Goal: Task Accomplishment & Management: Use online tool/utility

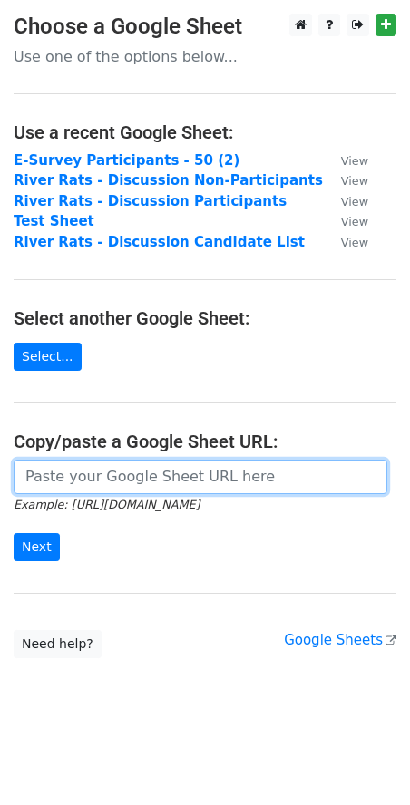
click at [138, 478] on input "url" at bounding box center [200, 476] width 373 height 34
paste input "[URL][DOMAIN_NAME]"
type input "https://docs.google.com/spreadsheets/d/1LEUXdSFZhjlcZKu0C-eAML-u1ML84XgXrj1iVnQ…"
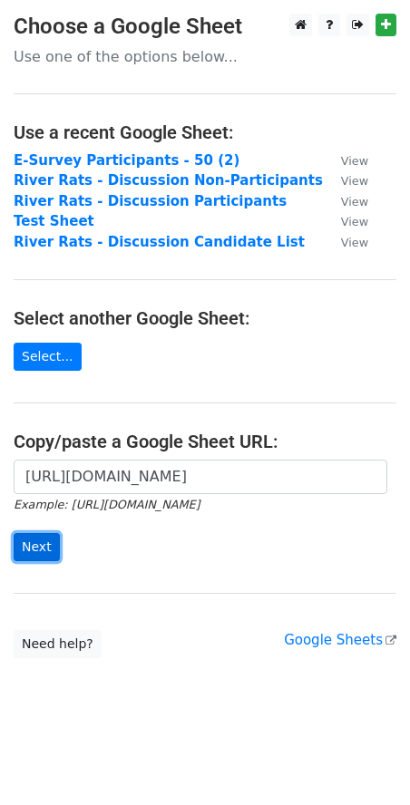
click at [36, 545] on input "Next" at bounding box center [37, 547] width 46 height 28
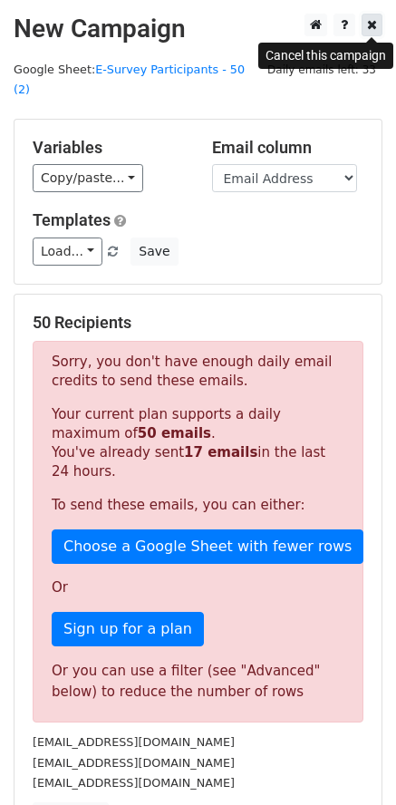
click at [368, 24] on icon at bounding box center [372, 24] width 10 height 13
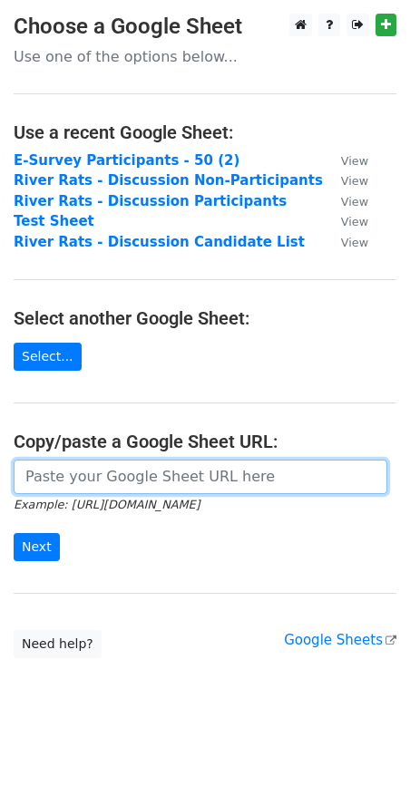
click at [83, 472] on input "url" at bounding box center [200, 476] width 373 height 34
paste input "https://docs.google.com/spreadsheets/d/1LEUXdSFZhjlcZKu0C-eAML-u1ML84XgXrj1iVnQ…"
type input "https://docs.google.com/spreadsheets/d/1LEUXdSFZhjlcZKu0C-eAML-u1ML84XgXrj1iVnQ…"
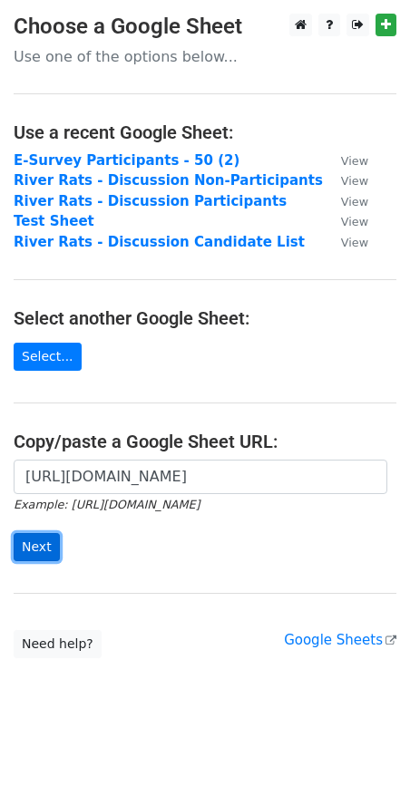
click at [36, 554] on input "Next" at bounding box center [37, 547] width 46 height 28
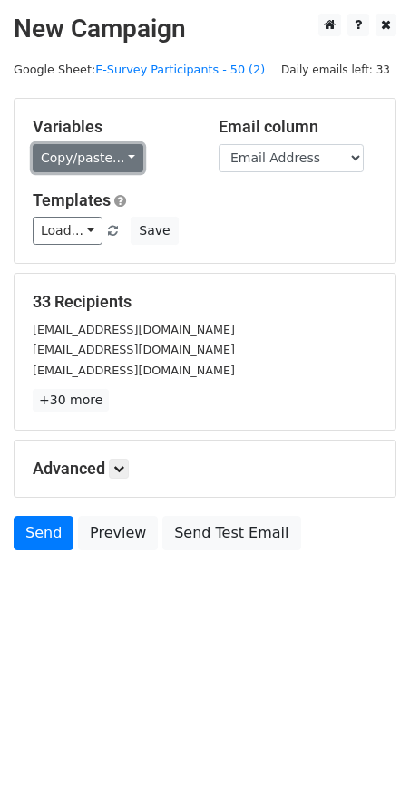
click at [126, 155] on link "Copy/paste..." at bounding box center [88, 158] width 111 height 28
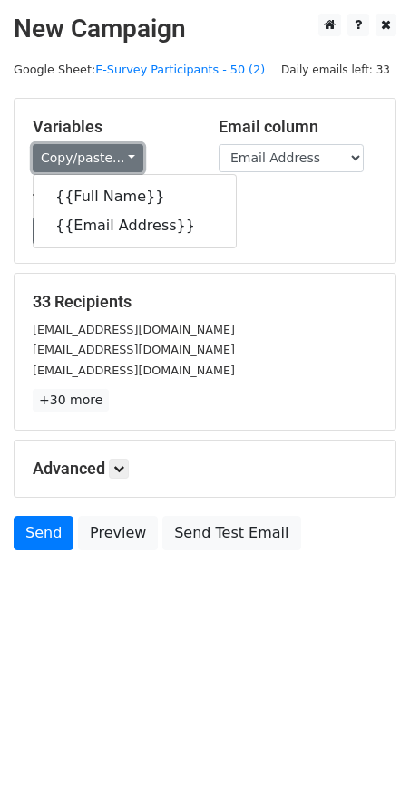
click at [126, 155] on link "Copy/paste..." at bounding box center [88, 158] width 111 height 28
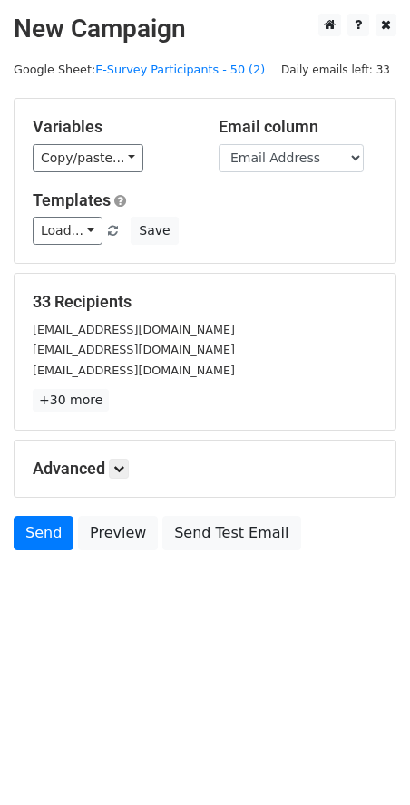
click at [174, 141] on div "Variables Copy/paste... {{Full Name}} {{Email Address}}" at bounding box center [112, 144] width 186 height 55
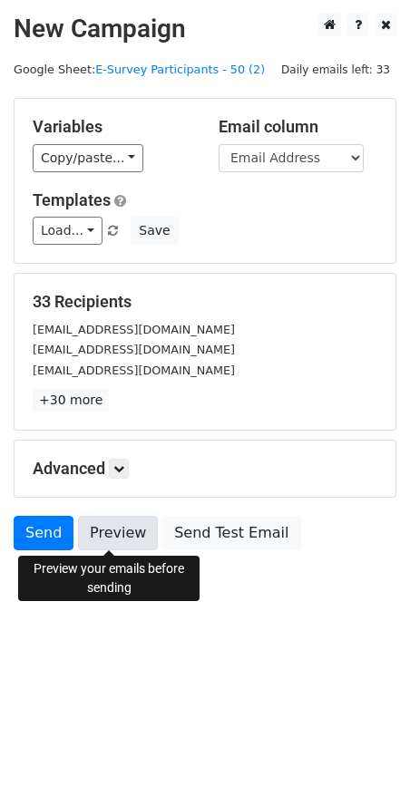
click at [95, 523] on link "Preview" at bounding box center [118, 533] width 80 height 34
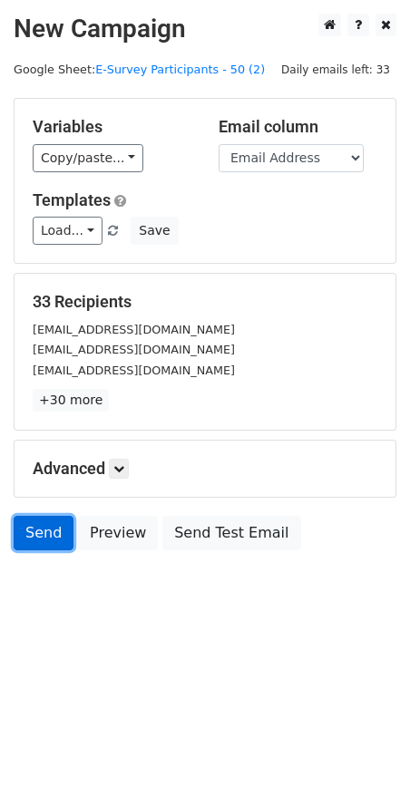
click at [43, 528] on link "Send" at bounding box center [44, 533] width 60 height 34
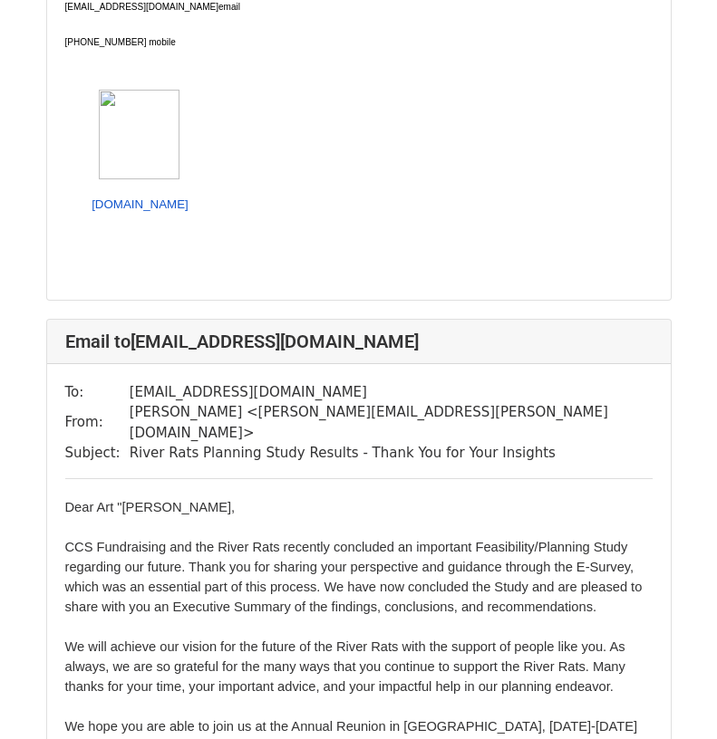
scroll to position [997, 0]
